Goal: Information Seeking & Learning: Understand process/instructions

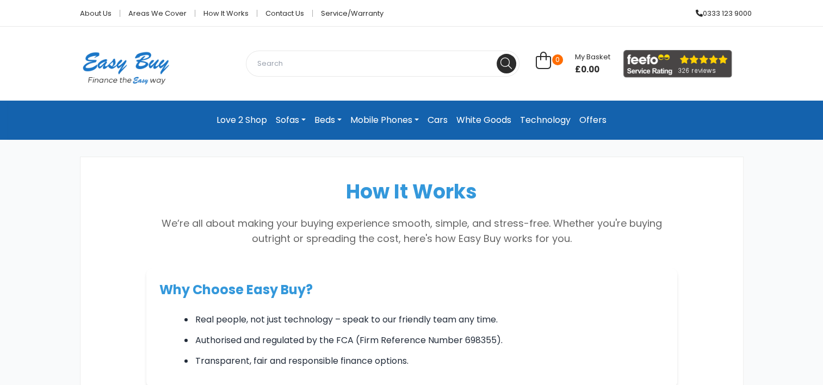
click at [319, 118] on link "Beds" at bounding box center [328, 120] width 36 height 22
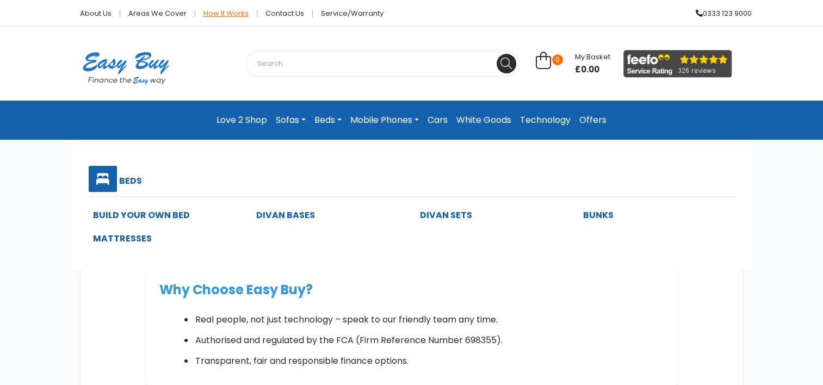
click at [213, 16] on link "How it works" at bounding box center [226, 13] width 62 height 7
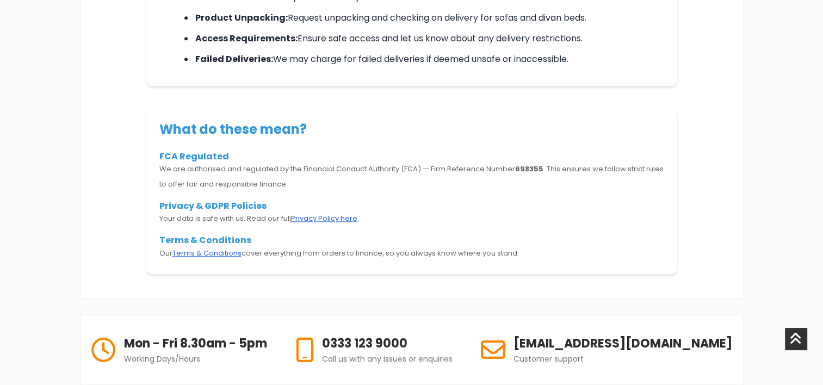
scroll to position [980, 0]
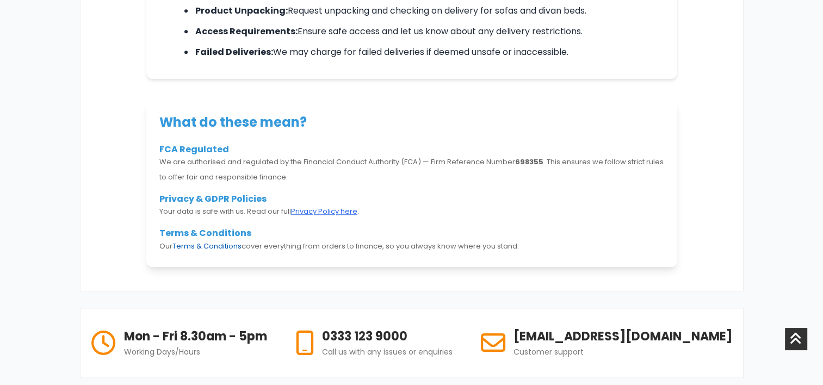
click at [183, 243] on link "Terms & Conditions" at bounding box center [207, 246] width 69 height 10
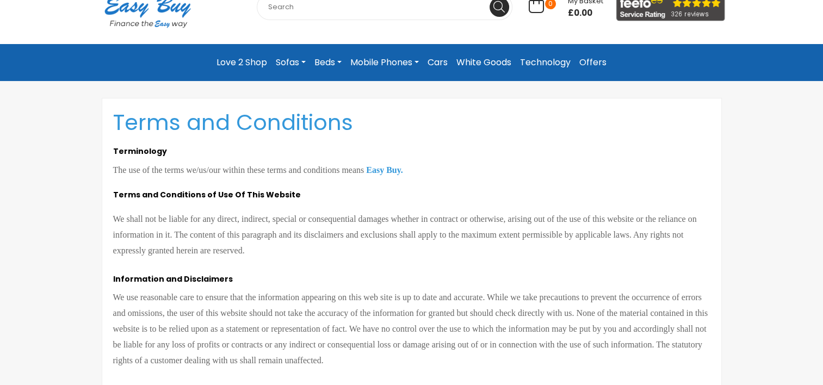
scroll to position [272, 0]
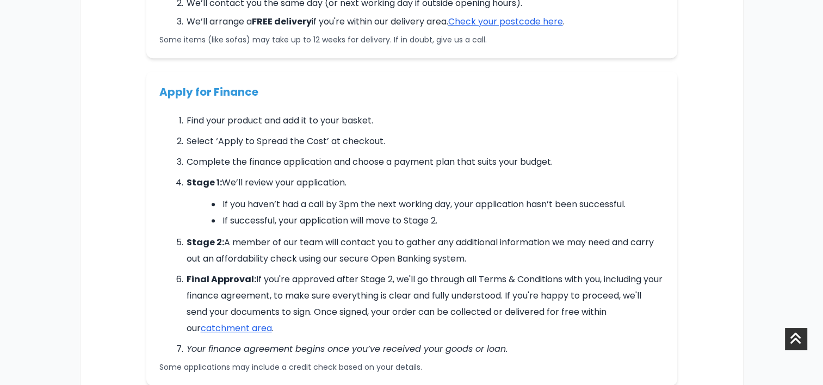
scroll to position [707, 0]
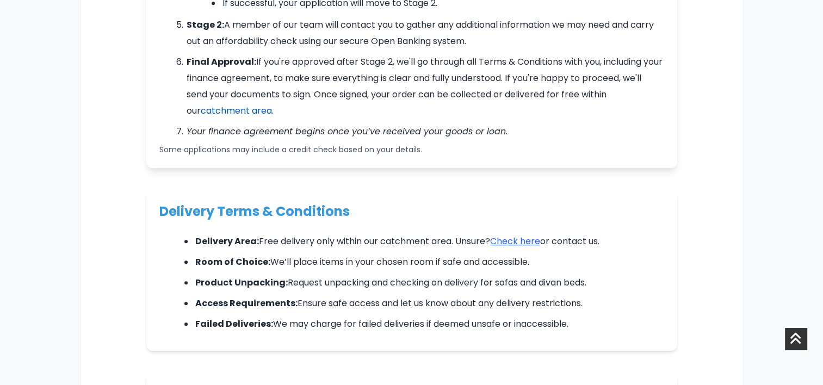
click at [215, 113] on link "catchment area" at bounding box center [236, 110] width 71 height 13
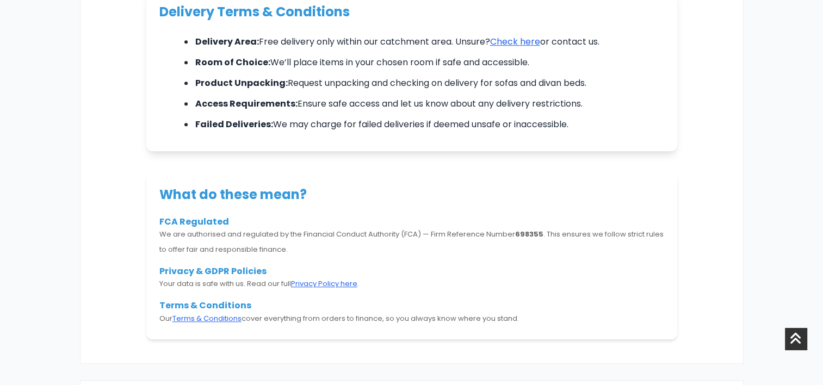
scroll to position [980, 0]
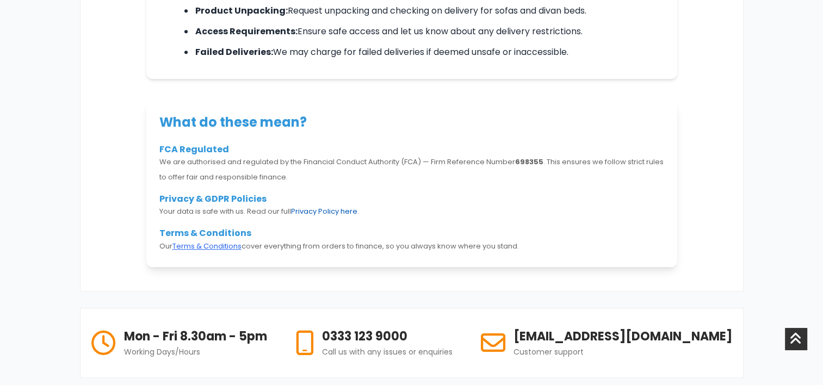
click at [313, 211] on link "Privacy Policy here" at bounding box center [324, 211] width 66 height 10
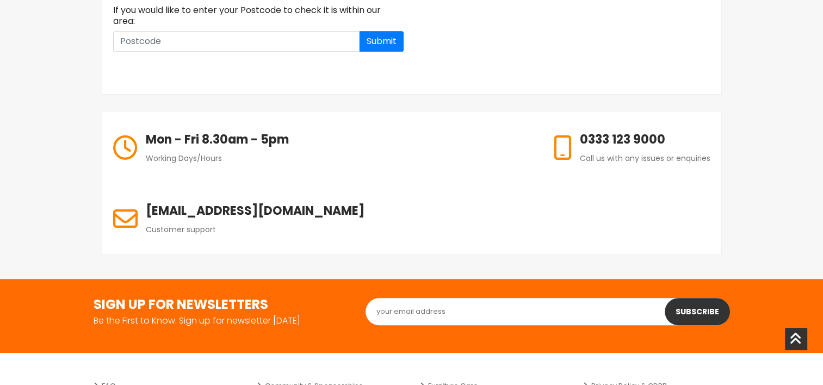
scroll to position [544, 0]
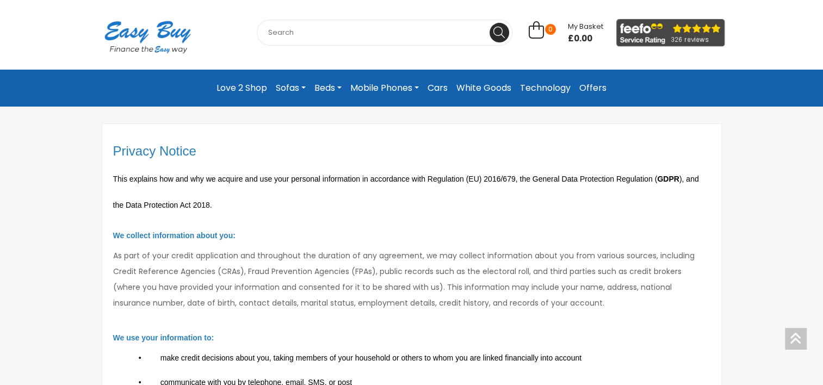
scroll to position [22, 0]
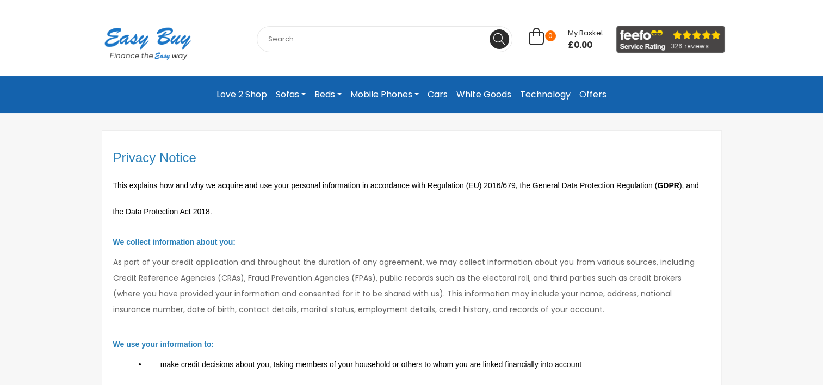
click at [327, 94] on link "Beds" at bounding box center [328, 95] width 36 height 20
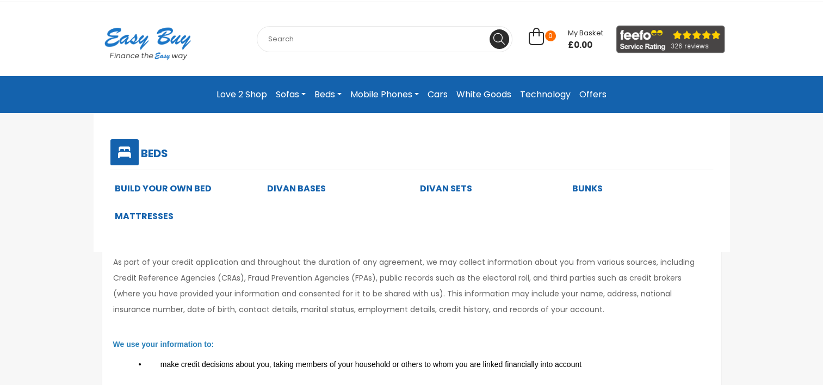
click at [327, 94] on link "Beds" at bounding box center [328, 95] width 36 height 20
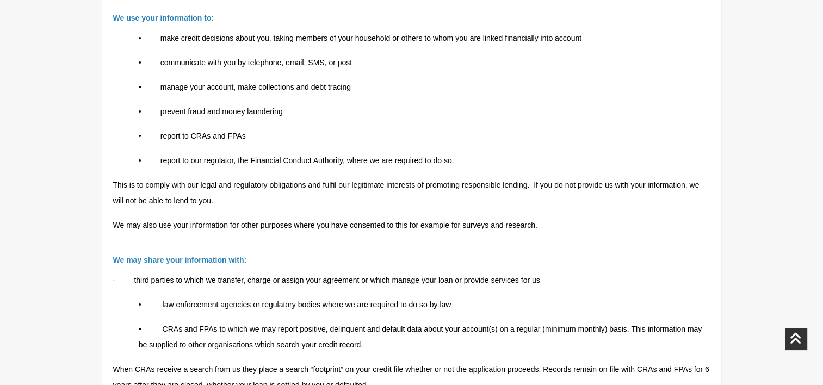
scroll to position [675, 0]
